Goal: Information Seeking & Learning: Learn about a topic

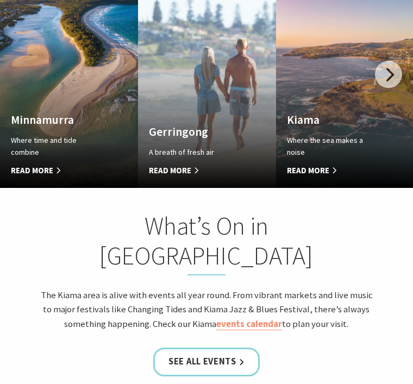
scroll to position [630, 0]
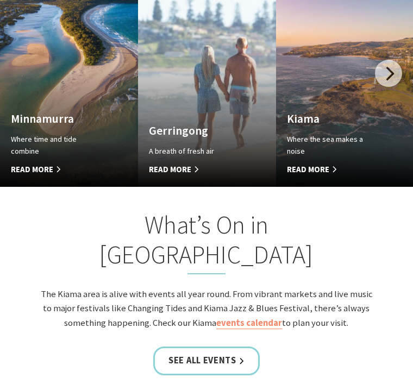
click at [221, 347] on link "See all Events" at bounding box center [206, 361] width 106 height 28
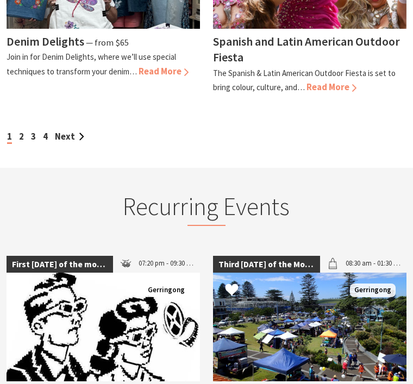
scroll to position [1407, 0]
click at [21, 131] on link "2" at bounding box center [21, 136] width 5 height 11
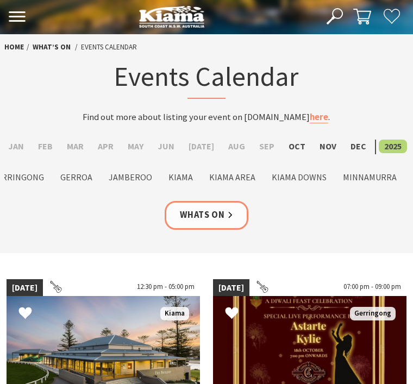
click at [347, 141] on label "Dec" at bounding box center [358, 147] width 27 height 14
click at [0, 0] on input "Dec" at bounding box center [0, 0] width 0 height 0
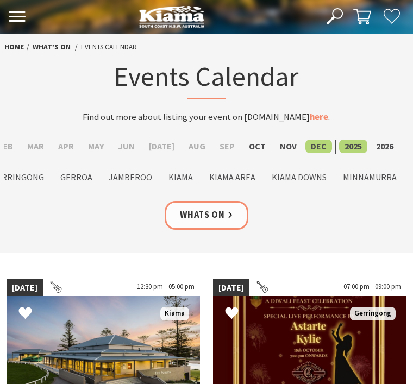
scroll to position [0, 39]
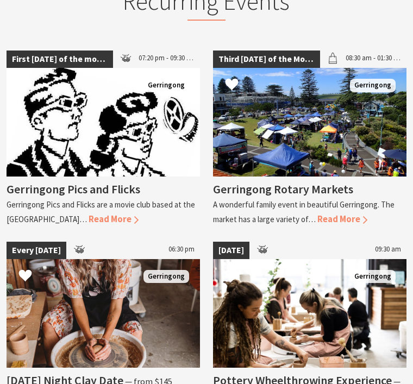
scroll to position [788, 0]
click at [332, 214] on span "Read More" at bounding box center [342, 219] width 50 height 11
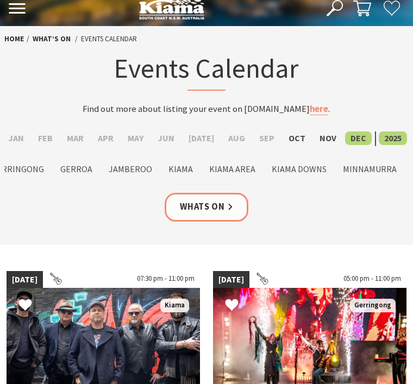
scroll to position [0, 0]
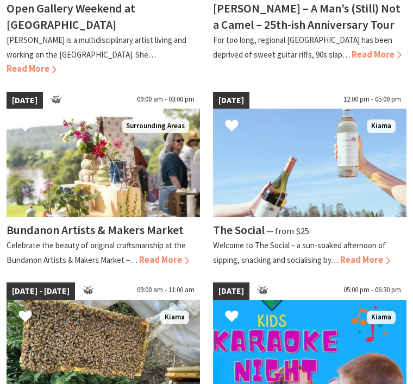
scroll to position [629, 0]
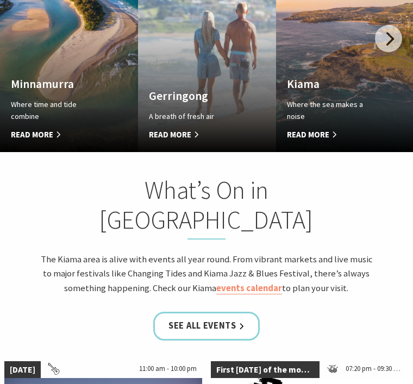
scroll to position [403, 405]
click at [315, 112] on div "Where the sea makes a noise Read More" at bounding box center [335, 119] width 96 height 43
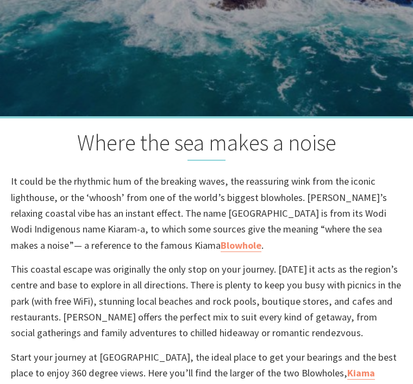
scroll to position [239, 0]
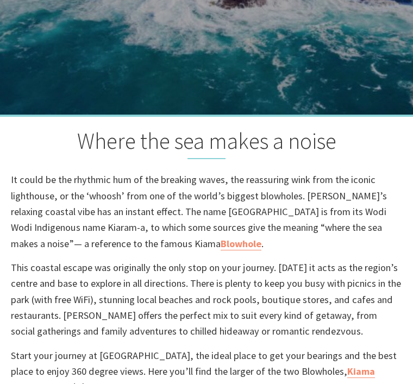
click at [221, 241] on link "Blowhole" at bounding box center [241, 243] width 41 height 13
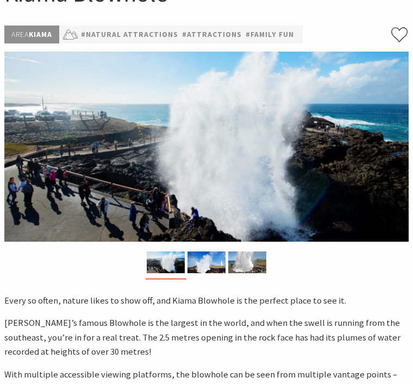
scroll to position [104, 0]
